Goal: Information Seeking & Learning: Learn about a topic

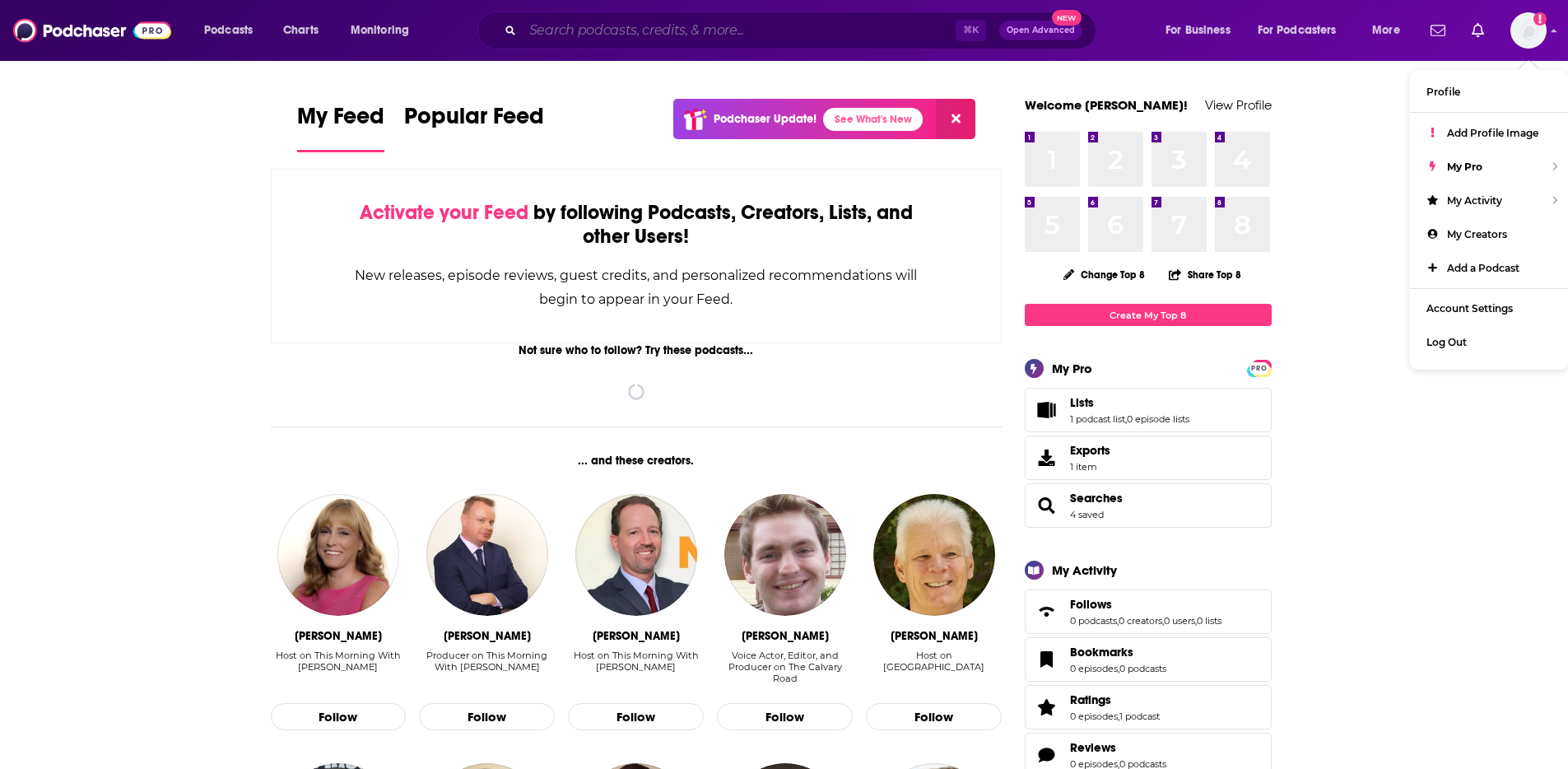
click at [781, 30] on input "Search podcasts, credits, & more..." at bounding box center [739, 30] width 433 height 26
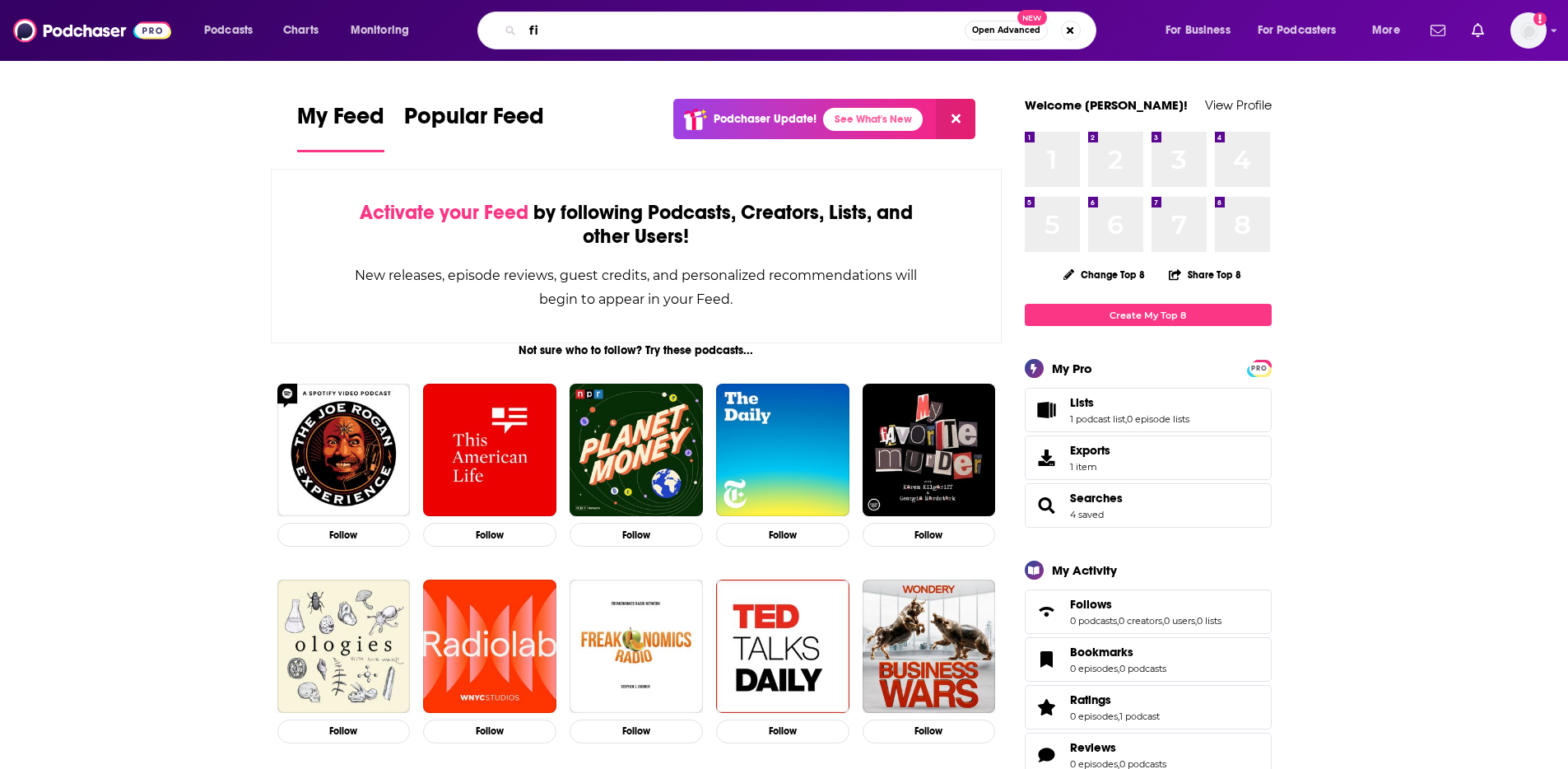
type input "f"
type input "#financemaster"
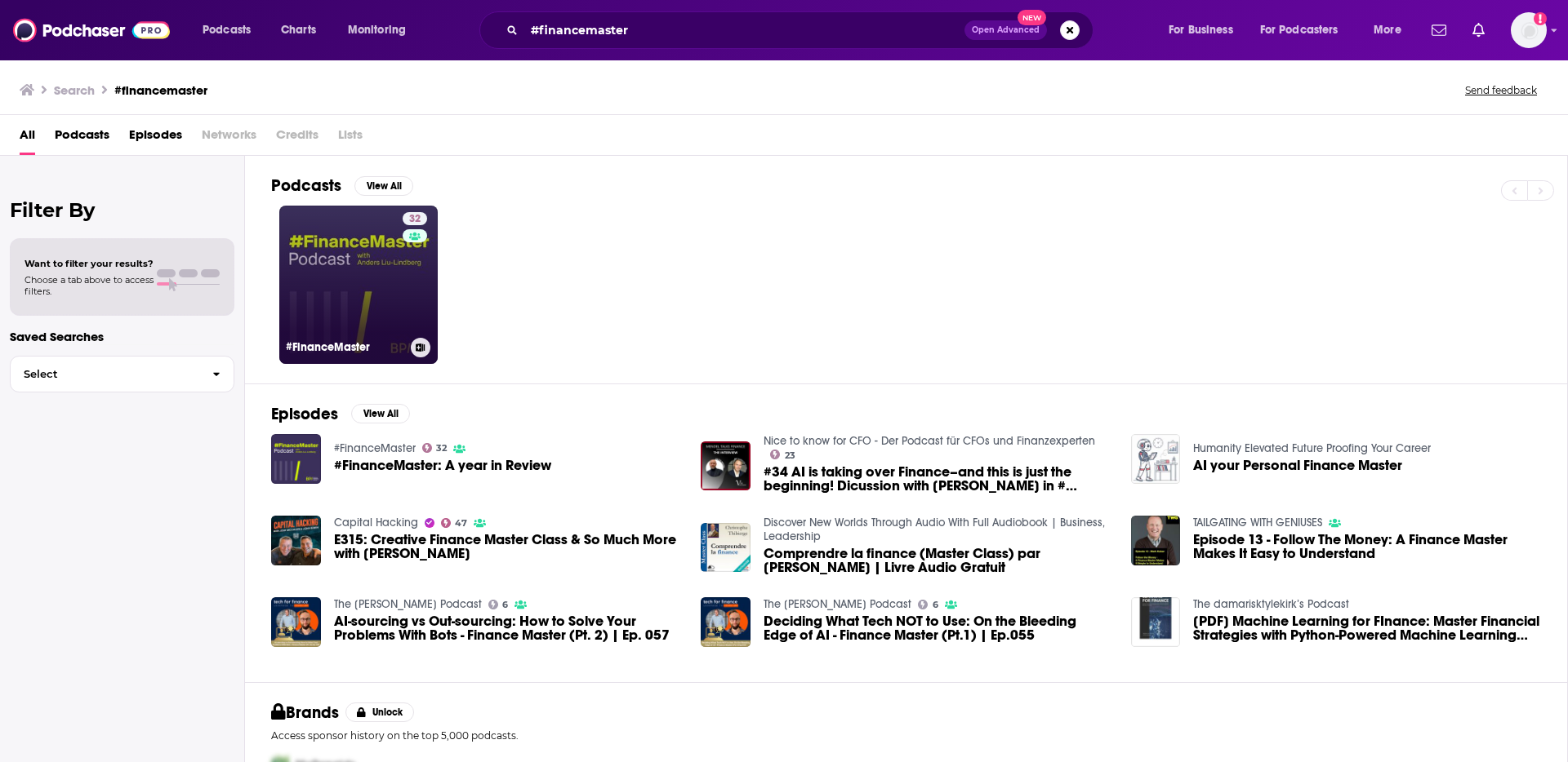
click at [339, 300] on link "32 #FinanceMaster" at bounding box center [359, 285] width 159 height 159
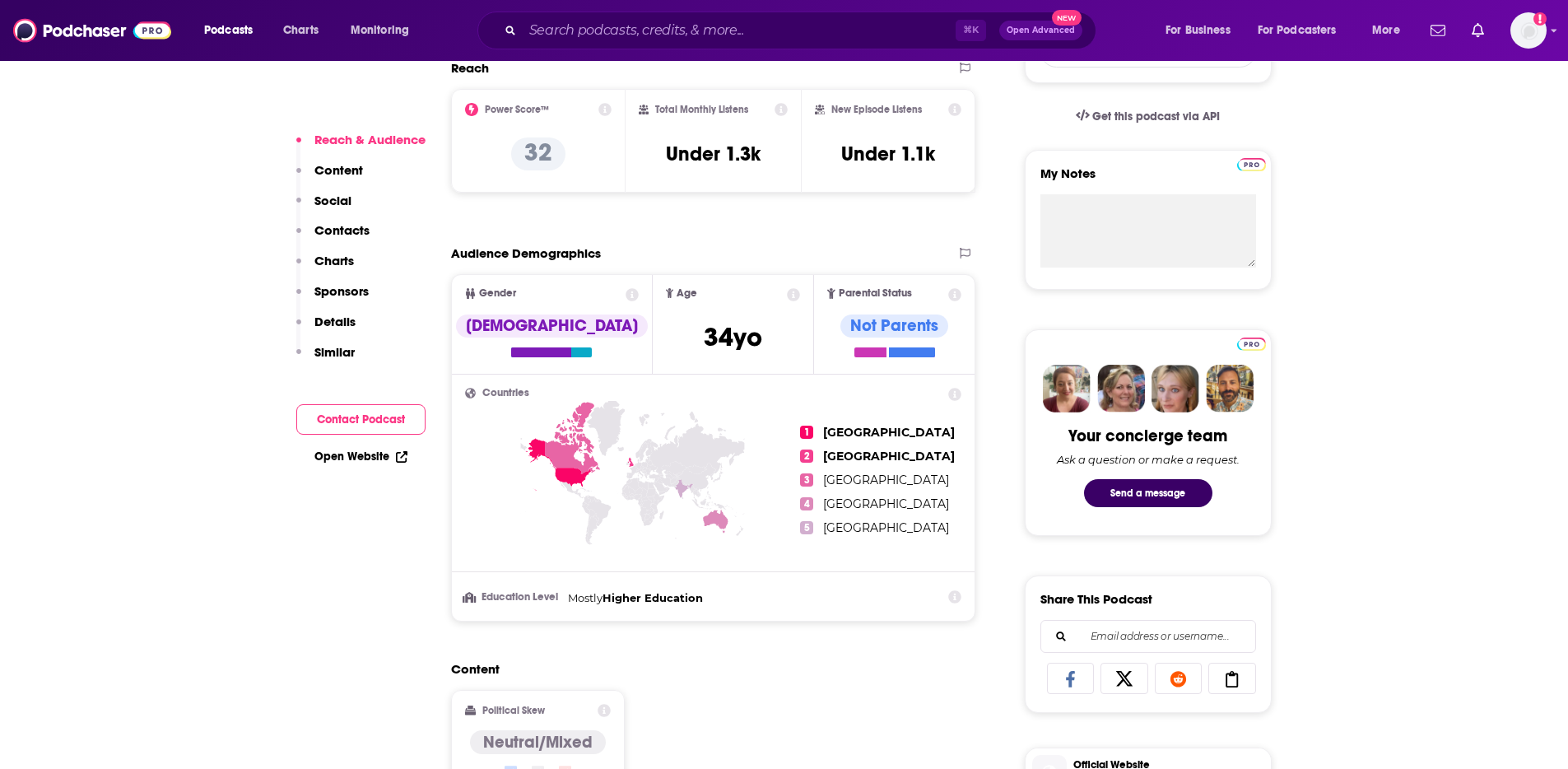
scroll to position [536, 0]
